Goal: Transaction & Acquisition: Book appointment/travel/reservation

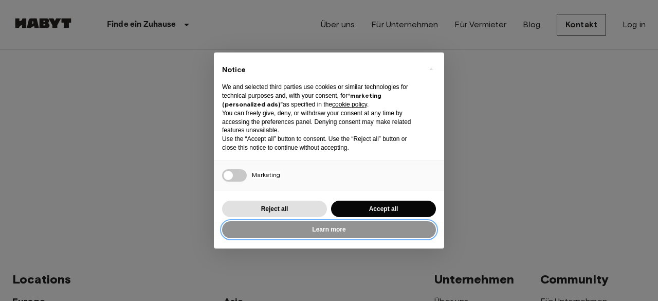
drag, startPoint x: 330, startPoint y: 232, endPoint x: 398, endPoint y: 232, distance: 67.8
click at [398, 232] on button "Learn more" at bounding box center [329, 229] width 214 height 17
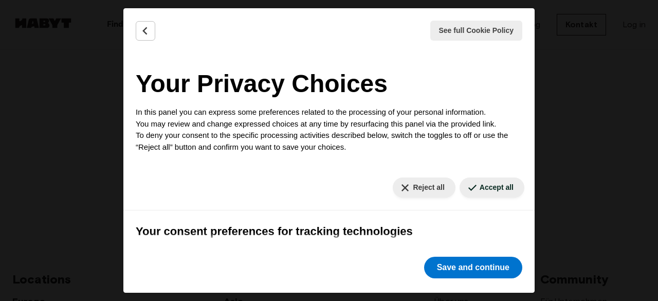
click at [480, 279] on div "Reject all Save and continue" at bounding box center [473, 267] width 102 height 26
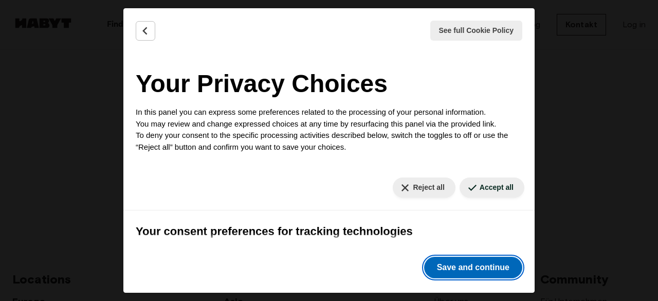
click at [478, 272] on button "Save and continue" at bounding box center [473, 267] width 98 height 22
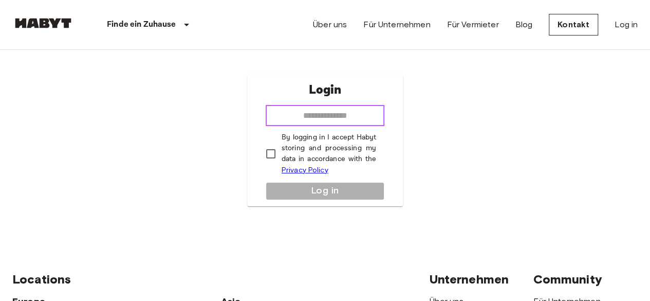
click at [310, 113] on input "email" at bounding box center [325, 115] width 119 height 21
type input "**********"
click at [307, 151] on p "By logging in I accept Habyt storing and processing my data in accordance with …" at bounding box center [329, 154] width 95 height 44
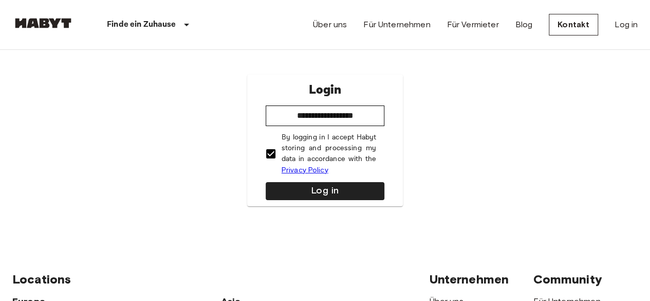
drag, startPoint x: 307, startPoint y: 185, endPoint x: 288, endPoint y: 178, distance: 20.8
click at [307, 185] on button "Log in" at bounding box center [325, 191] width 119 height 18
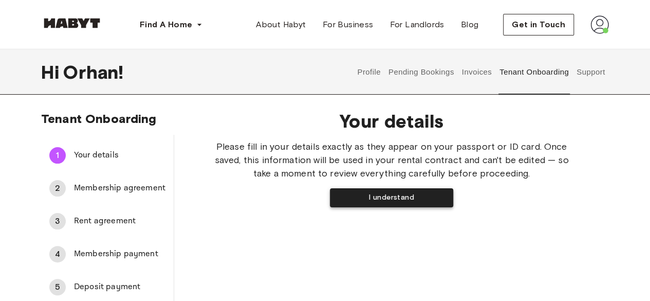
click at [380, 190] on button "I understand" at bounding box center [391, 197] width 123 height 19
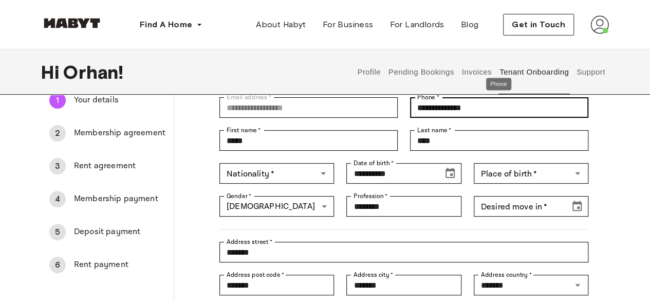
scroll to position [103, 0]
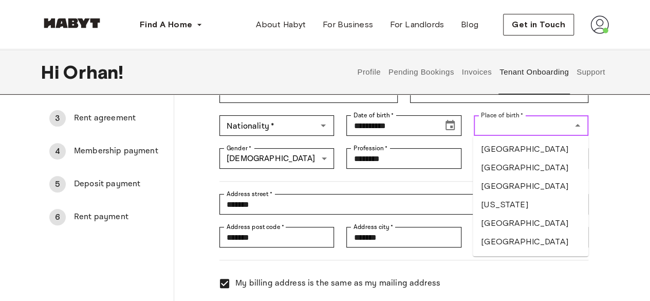
click at [523, 129] on input "Place of birth   *" at bounding box center [522, 125] width 91 height 14
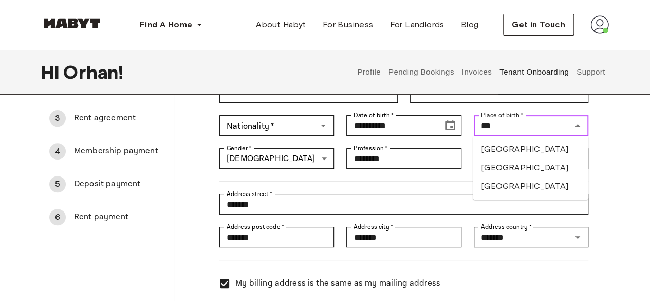
click at [504, 151] on li "Türkiye" at bounding box center [531, 149] width 116 height 18
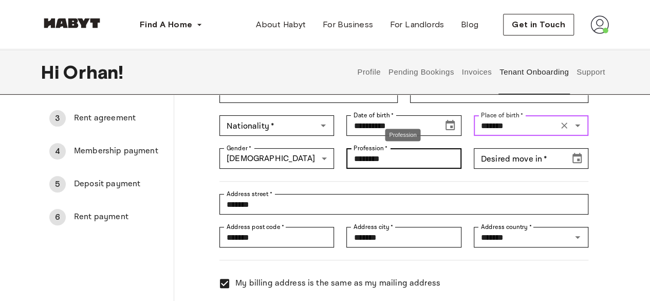
type input "*******"
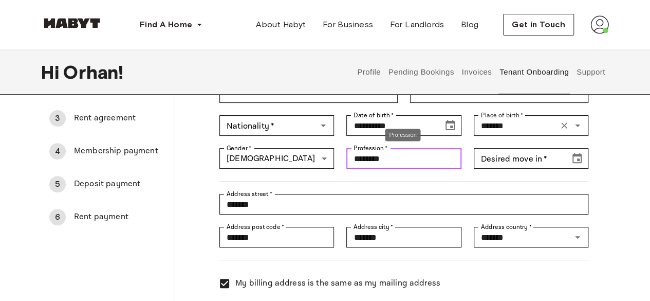
click at [395, 162] on input "********" at bounding box center [403, 158] width 115 height 21
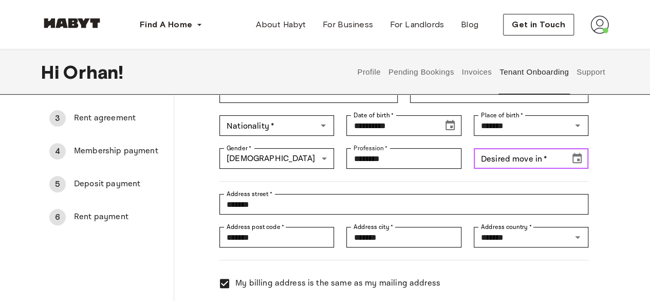
click at [578, 162] on icon "Choose date" at bounding box center [576, 158] width 9 height 10
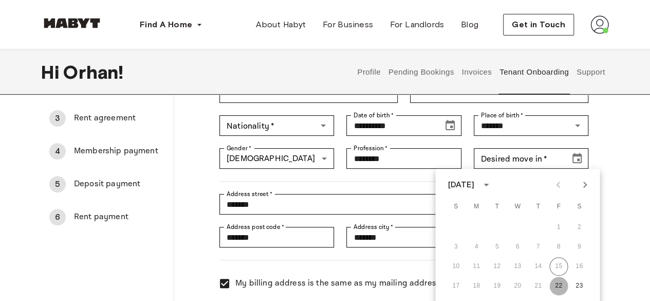
click at [560, 288] on button "22" at bounding box center [558, 285] width 18 height 18
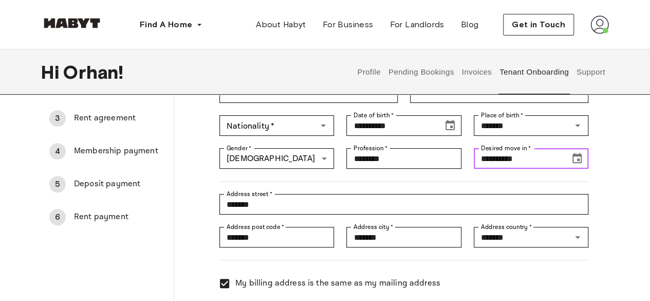
type input "**********"
click at [240, 177] on div at bounding box center [397, 174] width 381 height 13
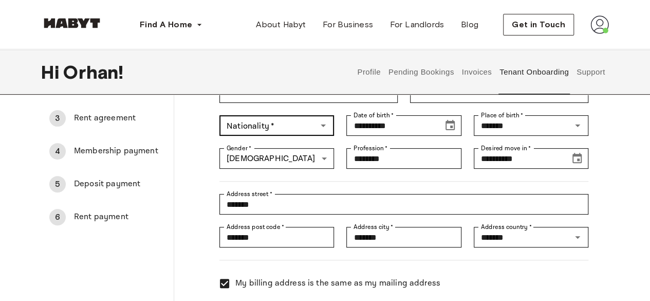
click at [270, 134] on div "Nationality   *" at bounding box center [276, 125] width 115 height 21
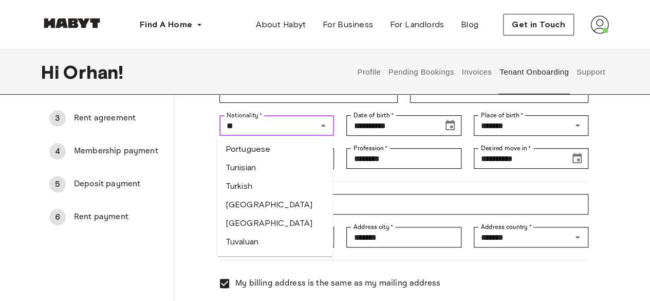
click at [271, 186] on li "Turkish" at bounding box center [275, 186] width 116 height 18
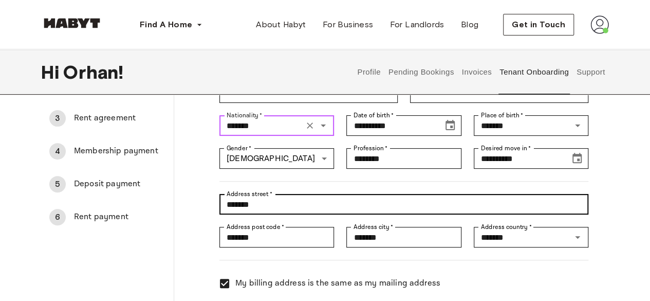
type input "*******"
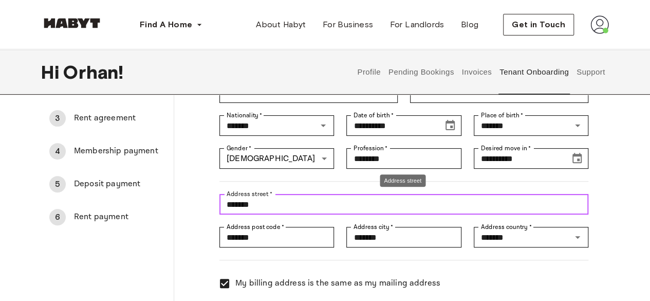
click at [292, 198] on input "*******" at bounding box center [403, 204] width 369 height 21
type input "**********"
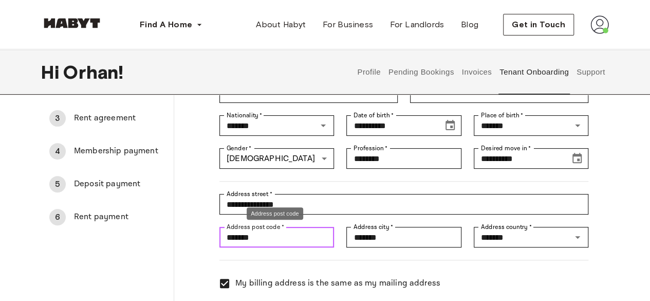
click at [279, 236] on input "*******" at bounding box center [276, 237] width 115 height 21
click at [261, 235] on input "**********" at bounding box center [276, 237] width 115 height 21
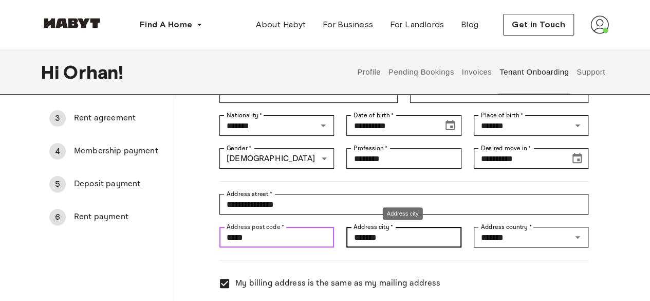
type input "*****"
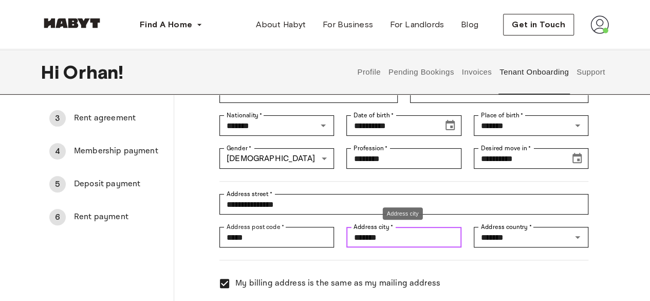
click at [360, 247] on input "*******" at bounding box center [403, 237] width 115 height 21
drag, startPoint x: 398, startPoint y: 238, endPoint x: 307, endPoint y: 227, distance: 91.7
click at [307, 227] on div "**********" at bounding box center [397, 181] width 381 height 288
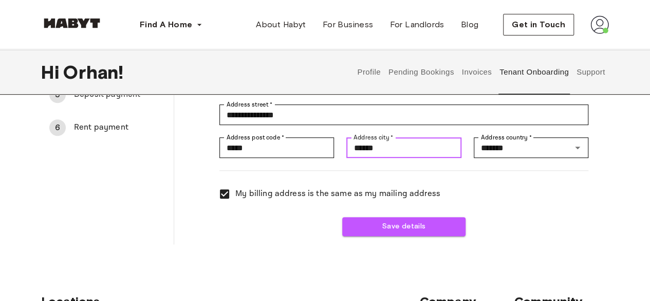
scroll to position [194, 0]
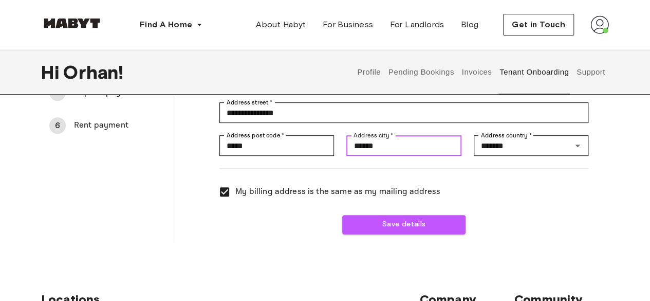
type input "******"
click at [424, 209] on div "Save details" at bounding box center [397, 217] width 381 height 31
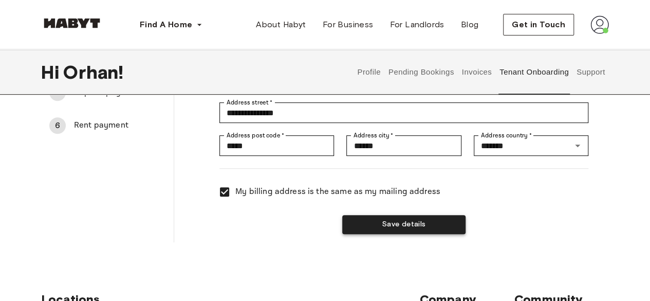
click at [424, 224] on button "Save details" at bounding box center [403, 224] width 123 height 19
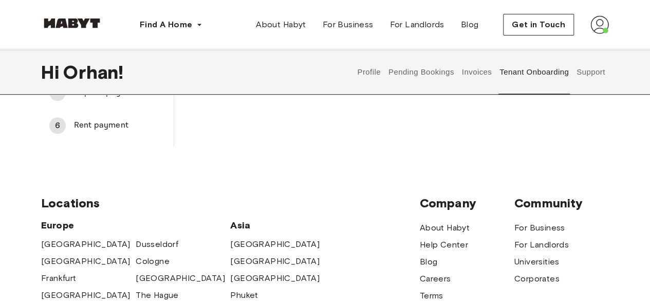
scroll to position [0, 0]
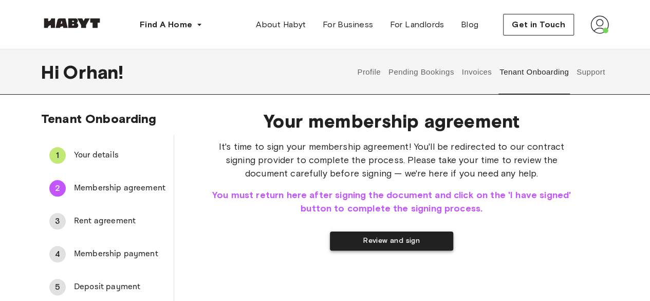
click at [396, 239] on button "Review and sign" at bounding box center [391, 240] width 123 height 19
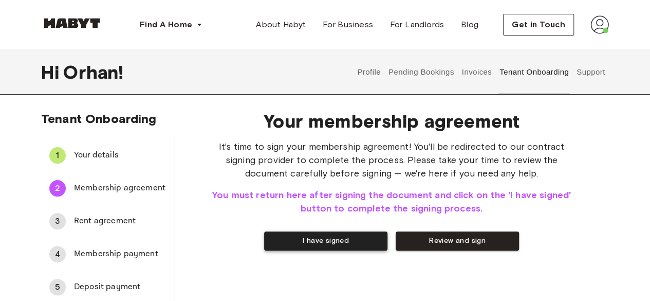
click at [332, 241] on button "I have signed" at bounding box center [325, 240] width 123 height 19
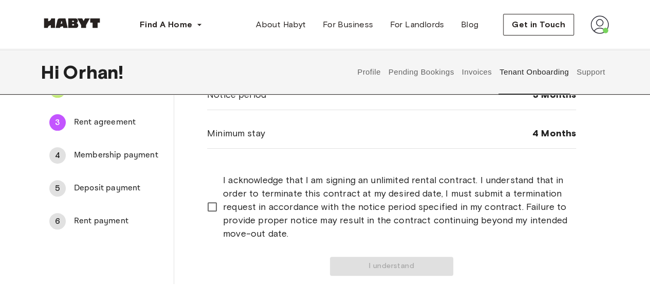
scroll to position [148, 0]
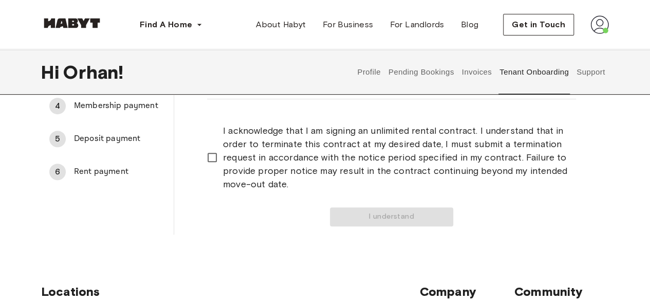
click at [500, 135] on span "I acknowledge that I am signing an unlimited rental contract. I understand that…" at bounding box center [395, 157] width 345 height 67
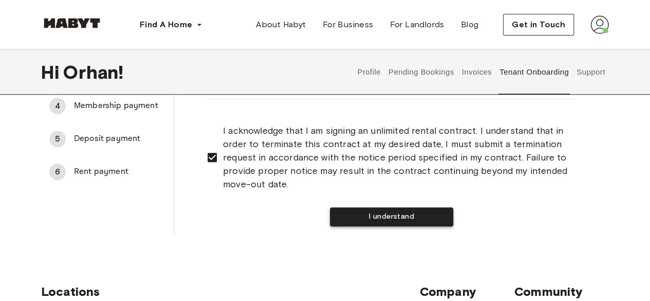
click at [424, 214] on button "I understand" at bounding box center [391, 216] width 123 height 19
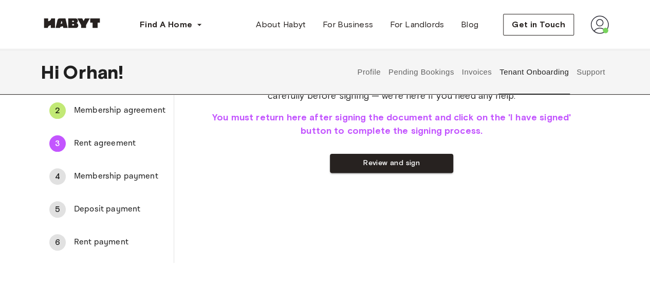
scroll to position [0, 0]
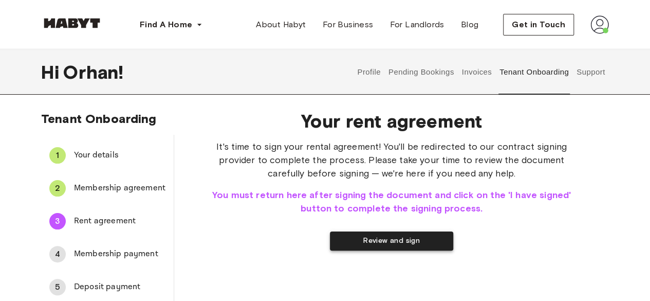
click at [414, 239] on button "Review and sign" at bounding box center [391, 240] width 123 height 19
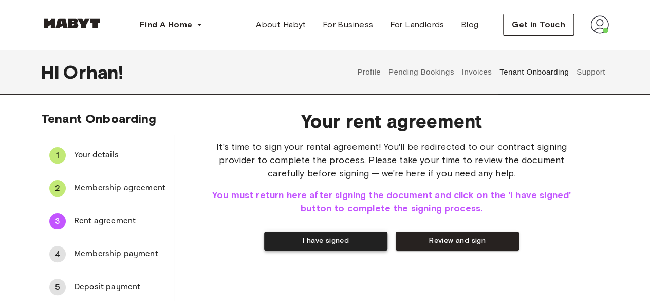
click at [341, 243] on button "I have signed" at bounding box center [325, 240] width 123 height 19
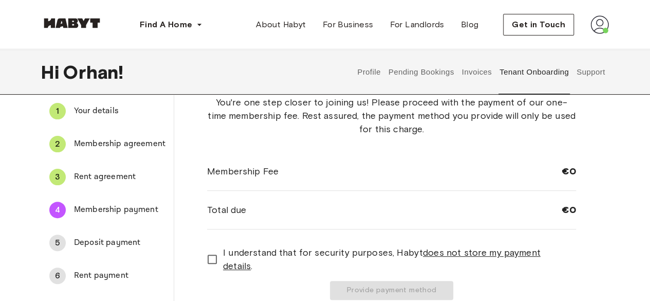
scroll to position [103, 0]
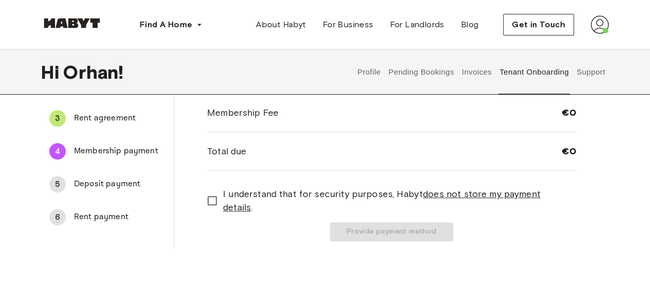
click at [247, 195] on span "I understand that for security purposes, Habyt does not store my payment detail…" at bounding box center [395, 200] width 345 height 27
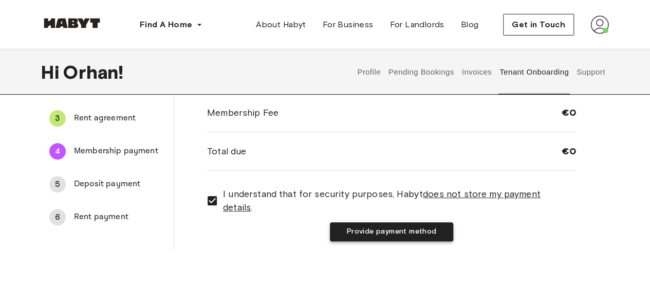
click at [355, 222] on button "Provide payment method" at bounding box center [391, 231] width 123 height 19
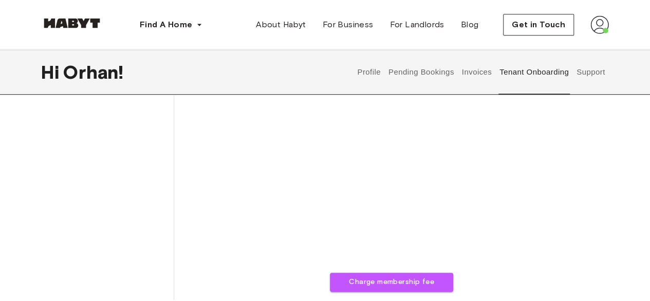
scroll to position [291, 0]
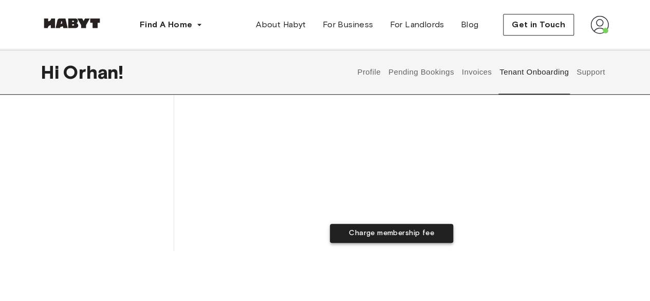
click at [385, 235] on button "Charge membership fee" at bounding box center [391, 232] width 123 height 19
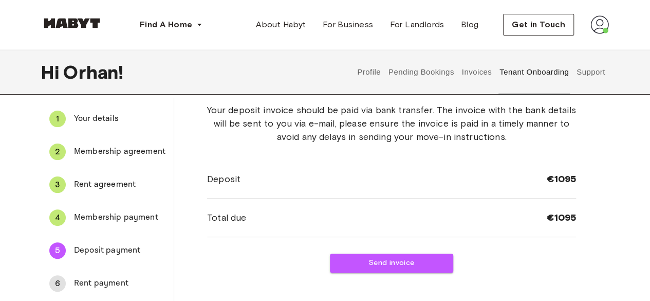
scroll to position [51, 0]
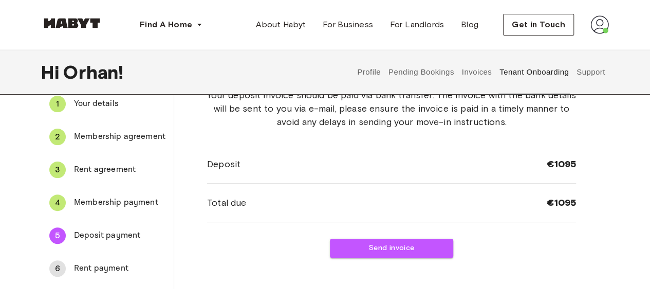
click at [404, 239] on button "Send invoice" at bounding box center [391, 247] width 123 height 19
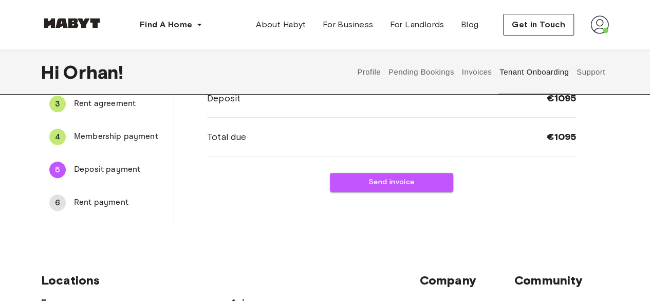
scroll to position [154, 0]
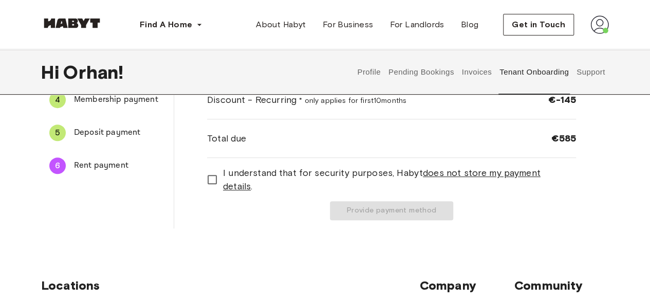
click at [353, 176] on span "I understand that for security purposes, Habyt does not store my payment detail…" at bounding box center [395, 179] width 345 height 27
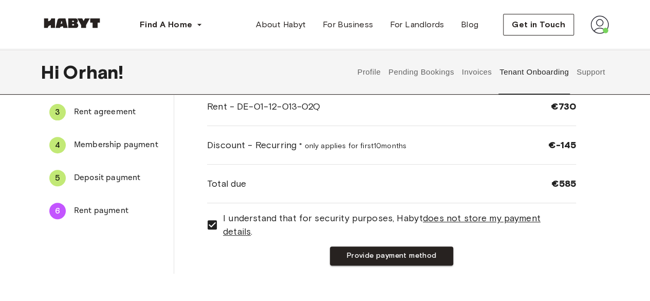
scroll to position [101, 0]
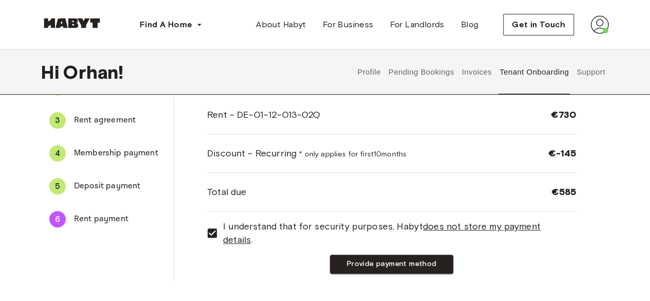
drag, startPoint x: 392, startPoint y: 256, endPoint x: 388, endPoint y: 219, distance: 37.2
click at [392, 256] on button "Provide payment method" at bounding box center [391, 263] width 123 height 19
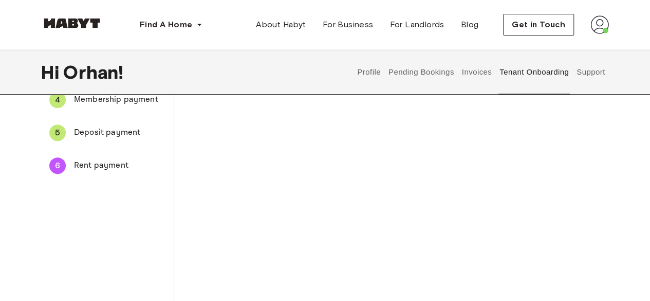
scroll to position [346, 0]
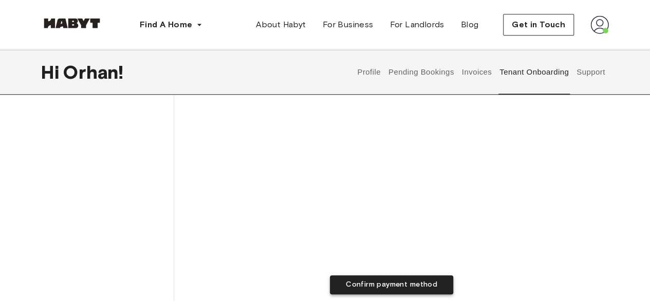
click at [403, 279] on button "Confirm payment method" at bounding box center [391, 284] width 123 height 19
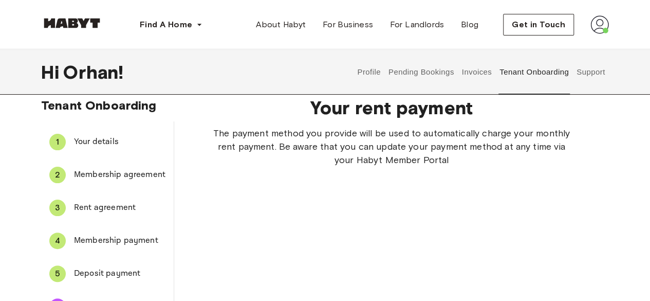
scroll to position [0, 0]
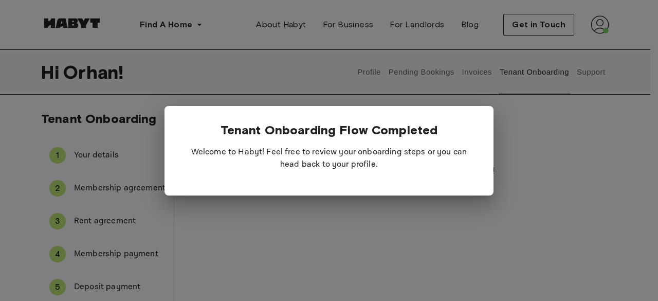
click at [331, 164] on p "Welcome to Habyt! Feel free to review your onboarding steps or you can head bac…" at bounding box center [329, 158] width 296 height 41
click at [518, 173] on div at bounding box center [329, 150] width 658 height 301
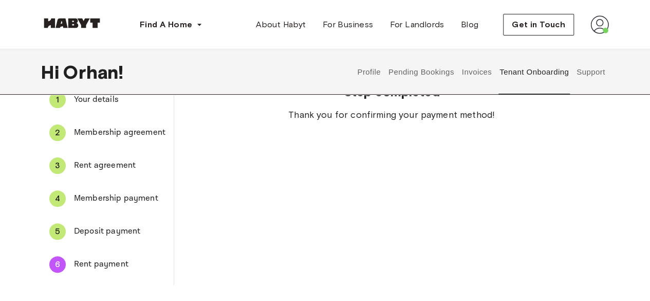
scroll to position [51, 0]
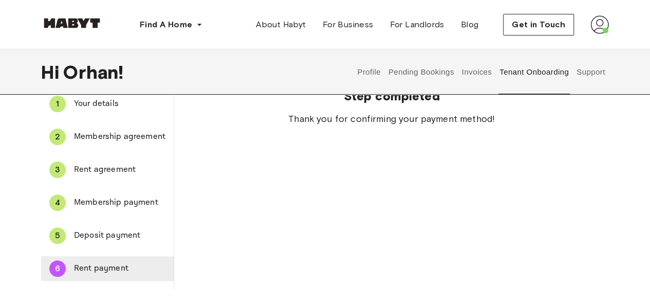
click at [100, 272] on span "Rent payment" at bounding box center [119, 268] width 91 height 12
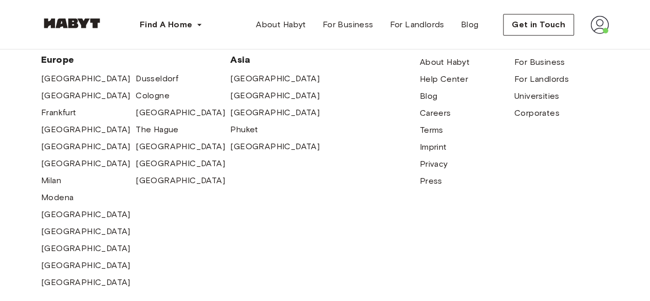
scroll to position [0, 0]
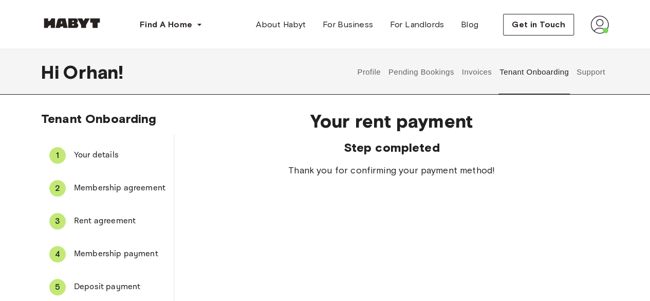
click at [424, 73] on button "Pending Bookings" at bounding box center [421, 71] width 68 height 45
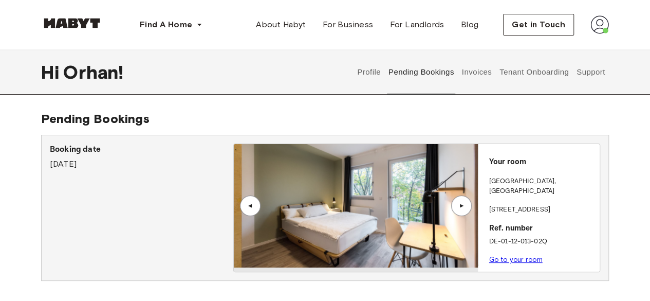
click at [501, 254] on p "Go to your room" at bounding box center [542, 259] width 106 height 11
click at [501, 255] on link "Go to your room" at bounding box center [515, 259] width 53 height 8
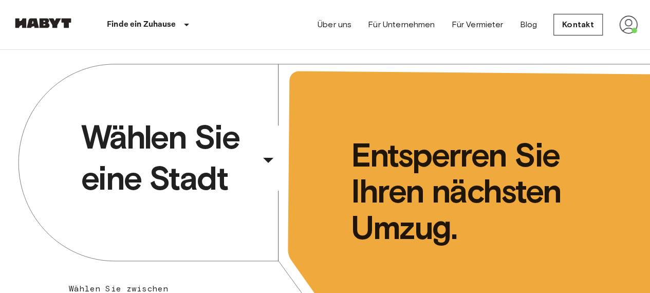
click at [146, 157] on span "Wählen Sie eine Stadt" at bounding box center [168, 158] width 175 height 82
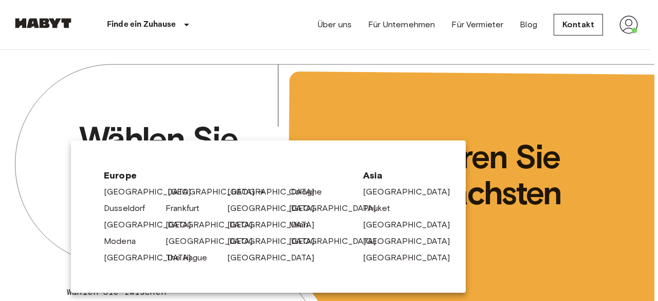
click at [187, 193] on link "[GEOGRAPHIC_DATA]" at bounding box center [216, 191] width 98 height 12
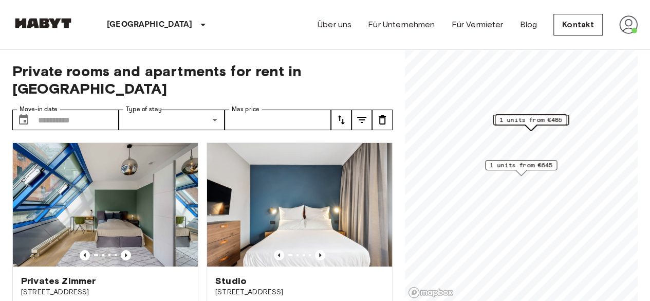
scroll to position [154, 0]
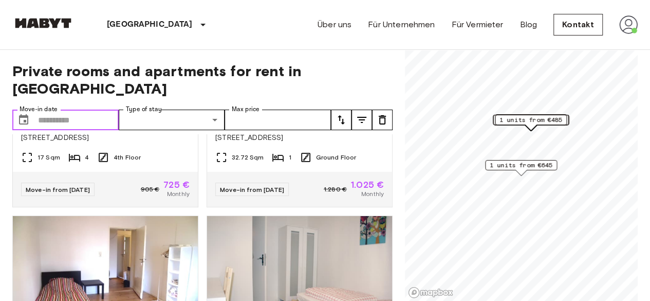
click at [72, 109] on input "Move-in date" at bounding box center [78, 119] width 81 height 21
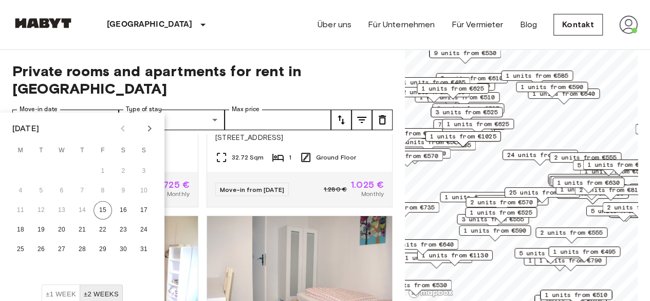
click at [580, 251] on span "1 units from €495" at bounding box center [584, 251] width 63 height 9
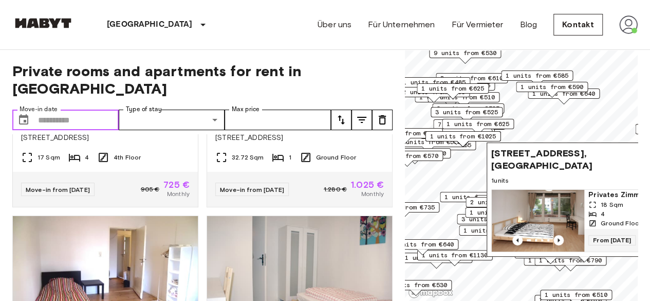
click at [558, 148] on span "Hüttenroder Weg 18, 12059 Berlin, GER" at bounding box center [573, 159] width 165 height 25
click at [516, 147] on span "Hüttenroder Weg 18, 12059 Berlin, GER" at bounding box center [573, 159] width 165 height 25
click at [81, 109] on input "Move-in date" at bounding box center [78, 119] width 81 height 21
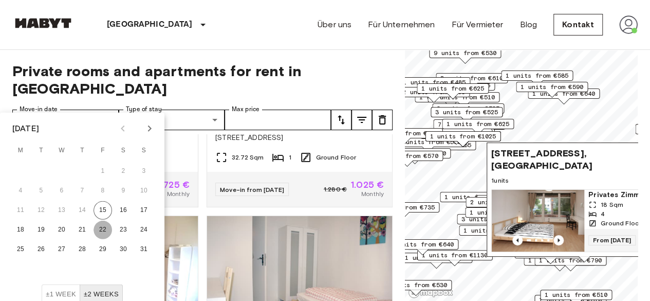
click at [102, 224] on button "22" at bounding box center [102, 229] width 18 height 18
type input "**********"
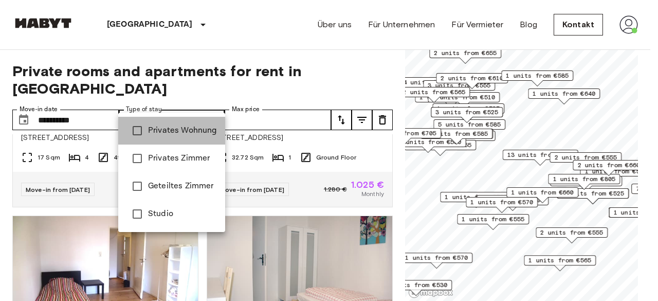
click at [179, 134] on span "Privates Wohnung" at bounding box center [182, 130] width 69 height 12
type input "**********"
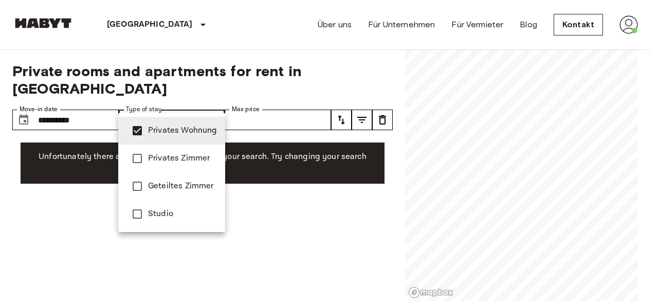
click at [208, 70] on div at bounding box center [329, 150] width 658 height 301
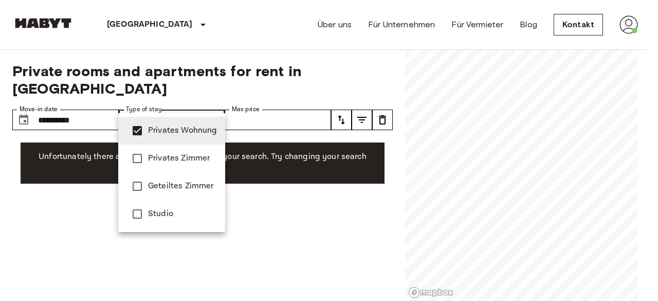
click at [185, 133] on span "Privates Wohnung" at bounding box center [182, 130] width 69 height 12
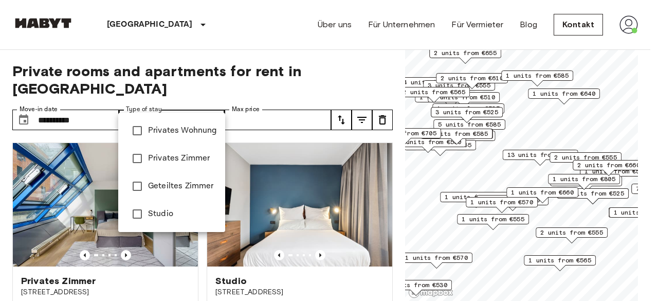
click at [151, 216] on span "Studio" at bounding box center [182, 214] width 69 height 12
type input "******"
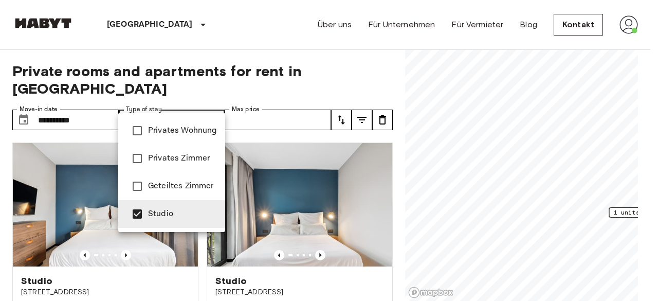
click at [302, 76] on div at bounding box center [329, 150] width 658 height 301
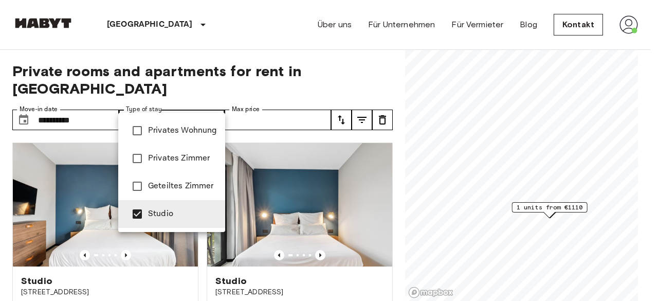
drag, startPoint x: 161, startPoint y: 217, endPoint x: 168, endPoint y: 159, distance: 58.5
click at [161, 217] on span "Studio" at bounding box center [182, 214] width 69 height 12
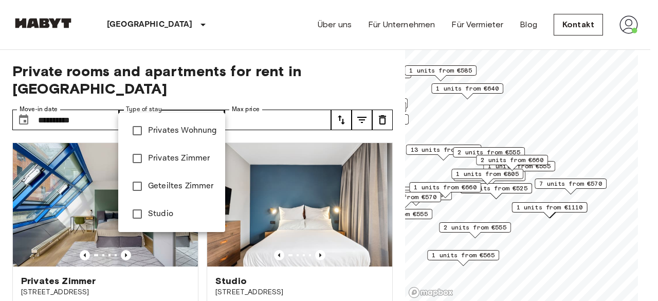
click at [168, 159] on span "Privates Zimmer" at bounding box center [182, 158] width 69 height 12
type input "**********"
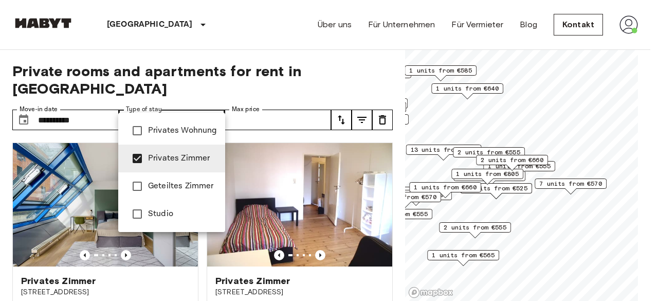
click at [285, 119] on div at bounding box center [329, 150] width 658 height 301
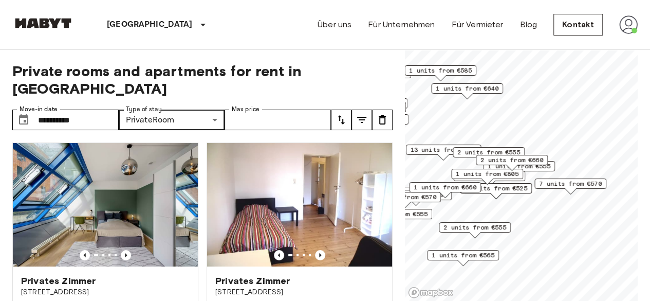
click at [494, 188] on span "1 units from €525" at bounding box center [495, 187] width 63 height 9
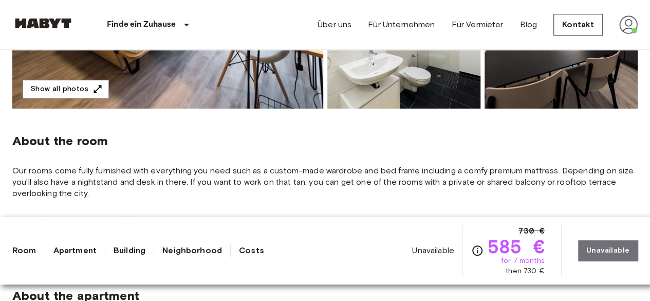
scroll to position [205, 0]
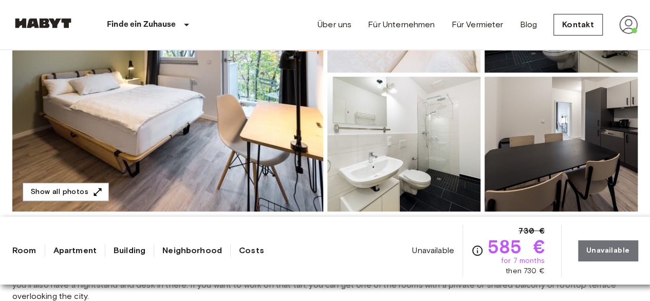
click at [541, 124] on img at bounding box center [560, 144] width 153 height 135
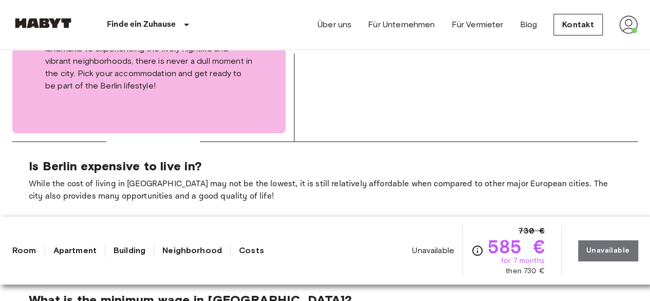
scroll to position [1952, 0]
